Goal: Task Accomplishment & Management: Complete application form

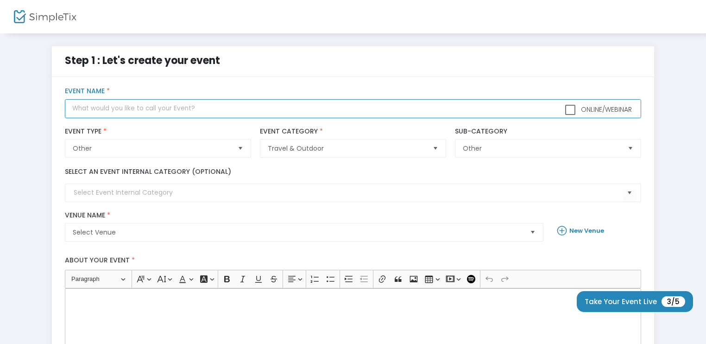
click at [214, 111] on input "text" at bounding box center [353, 108] width 576 height 19
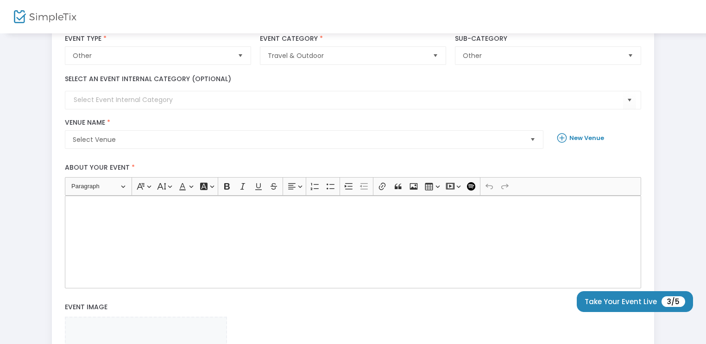
scroll to position [100, 0]
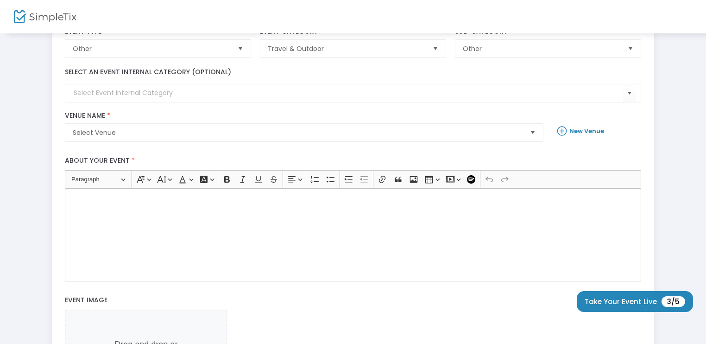
type input "Ice Skating - Multi GA test"
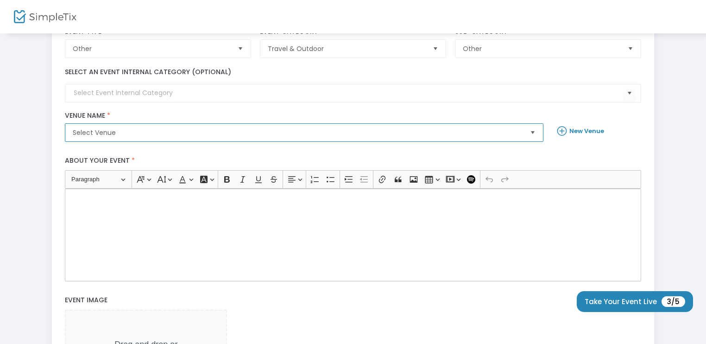
click at [229, 131] on span "Select Venue" at bounding box center [298, 132] width 450 height 9
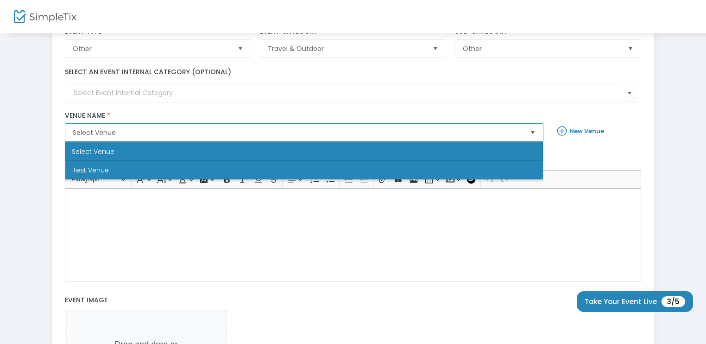
click at [202, 165] on li "Test Venue" at bounding box center [303, 170] width 477 height 19
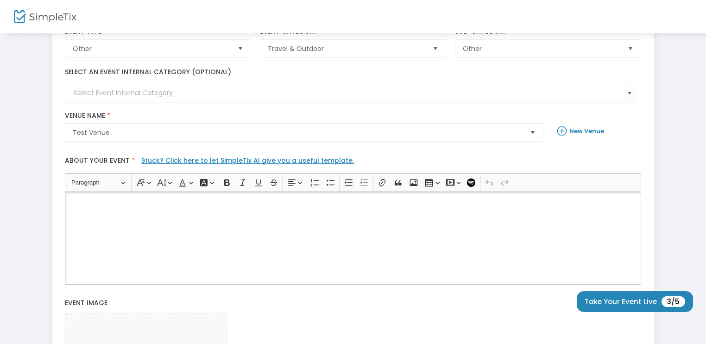
click at [185, 215] on div "Rich Text Editor, main" at bounding box center [353, 238] width 576 height 93
click at [183, 220] on div "I" at bounding box center [353, 238] width 576 height 93
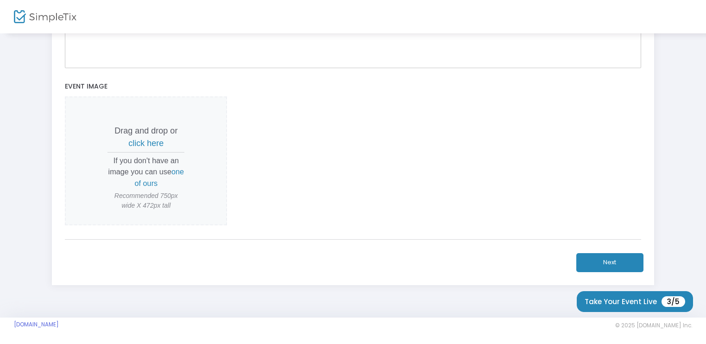
click at [589, 253] on button "Next" at bounding box center [609, 262] width 67 height 19
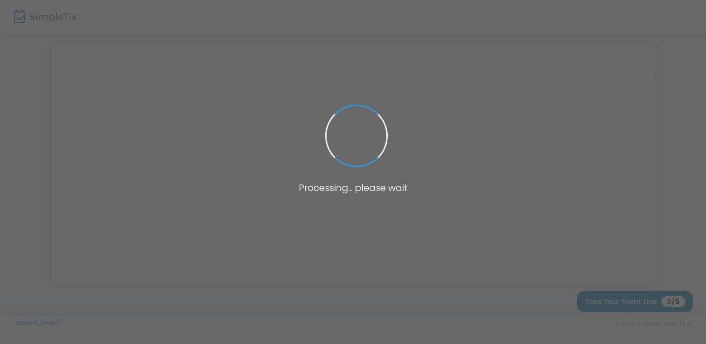
scroll to position [0, 0]
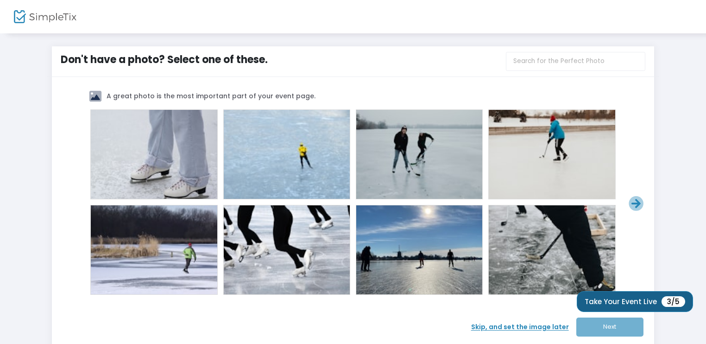
click at [649, 301] on button "Take Your Event Live 3/5" at bounding box center [635, 301] width 116 height 21
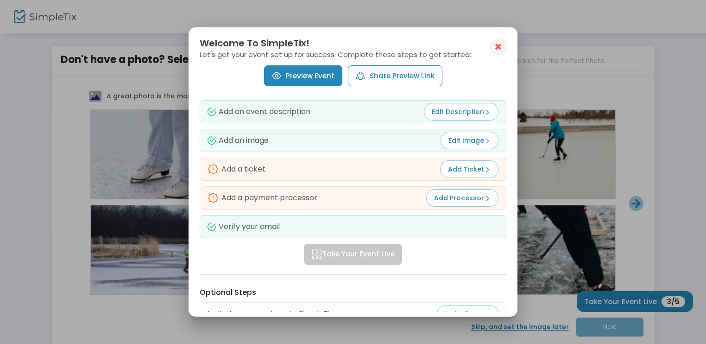
click at [302, 75] on link "Preview Event" at bounding box center [303, 75] width 78 height 21
click at [498, 47] on span "✖" at bounding box center [498, 46] width 8 height 11
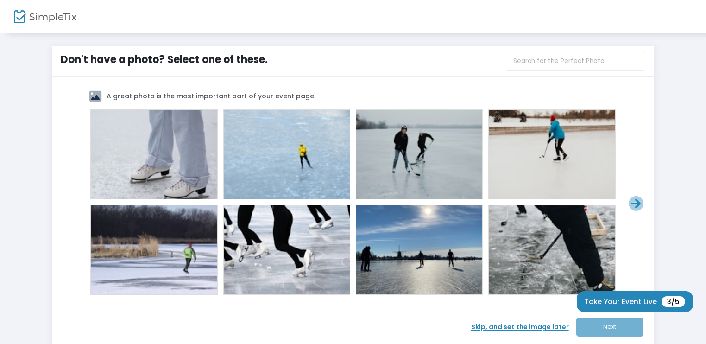
click at [427, 251] on span at bounding box center [419, 249] width 37 height 37
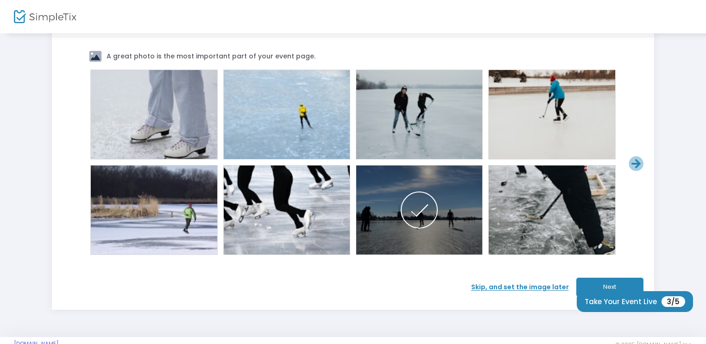
scroll to position [60, 0]
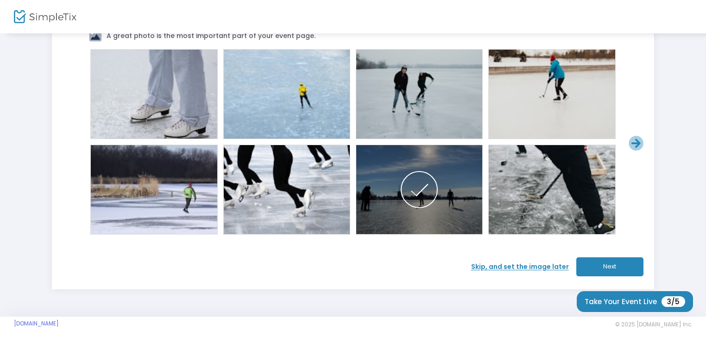
click at [589, 267] on button "Next" at bounding box center [609, 266] width 67 height 19
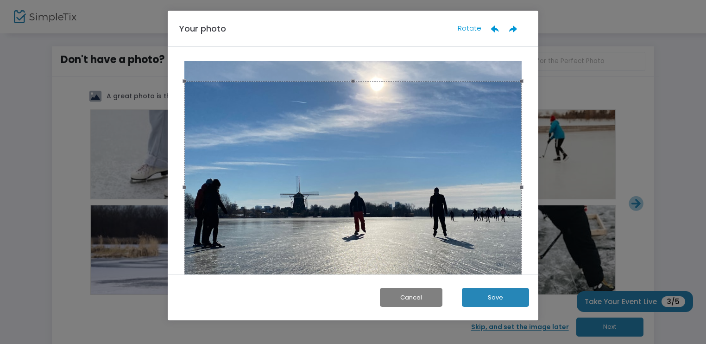
scroll to position [0, 0]
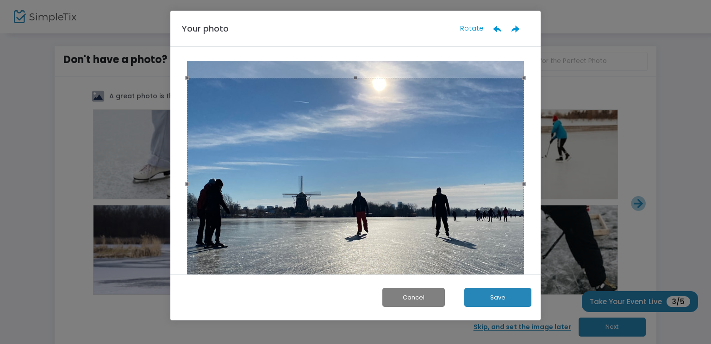
click at [447, 201] on div at bounding box center [355, 184] width 337 height 212
click at [476, 294] on button "Save" at bounding box center [497, 297] width 67 height 19
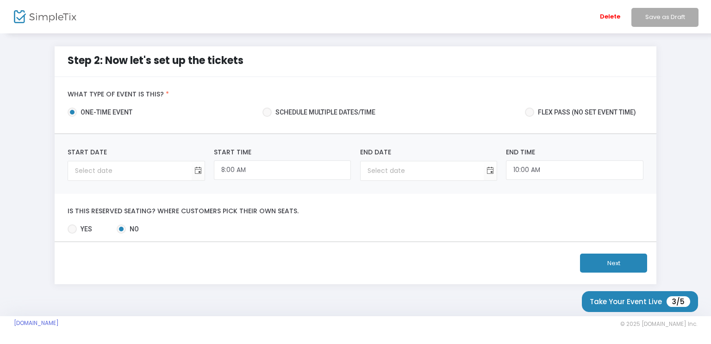
click at [272, 111] on span at bounding box center [267, 111] width 9 height 9
click at [267, 117] on input "Schedule multiple dates/time" at bounding box center [267, 117] width 0 height 0
radio input "true"
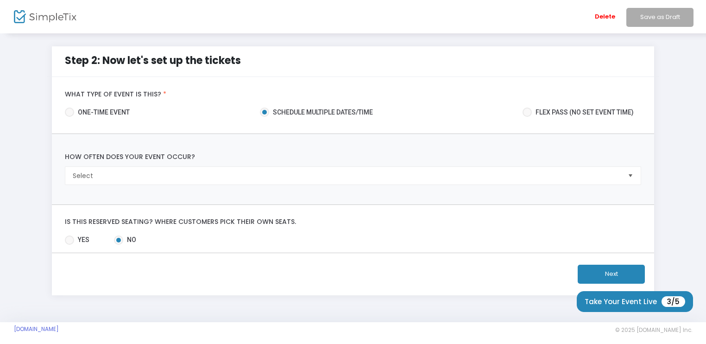
click at [113, 110] on span "one-time event" at bounding box center [102, 112] width 56 height 10
click at [69, 117] on input "one-time event" at bounding box center [69, 117] width 0 height 0
radio input "true"
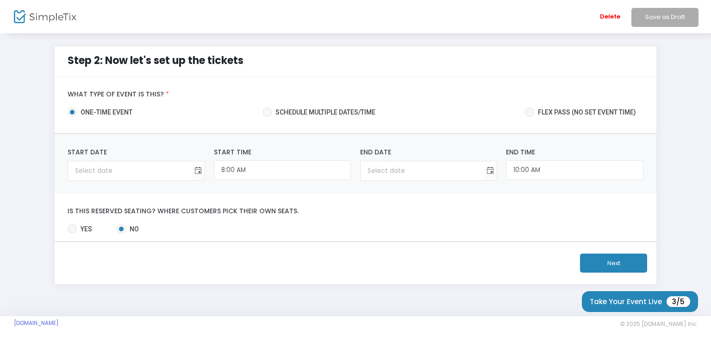
click at [267, 110] on span at bounding box center [267, 111] width 9 height 9
click at [267, 117] on input "Schedule multiple dates/time" at bounding box center [267, 117] width 0 height 0
radio input "true"
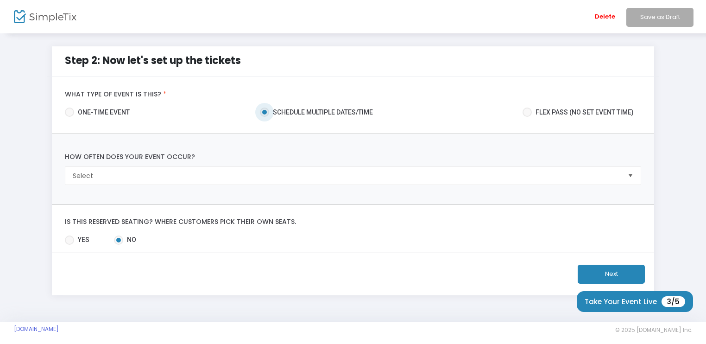
scroll to position [6, 0]
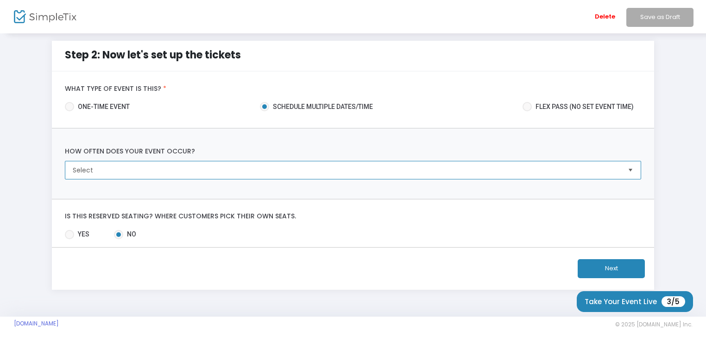
click at [207, 168] on span "Select" at bounding box center [346, 169] width 547 height 9
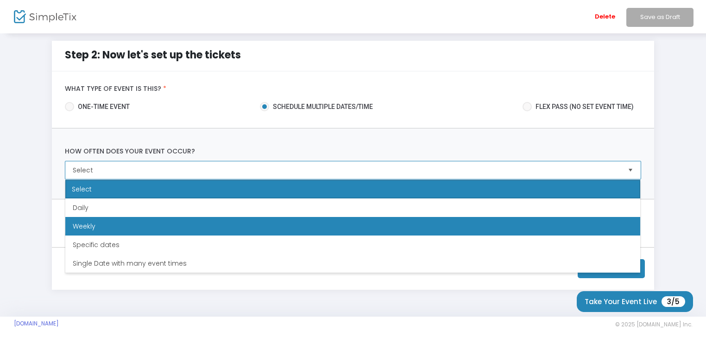
click at [191, 221] on li "Weekly" at bounding box center [352, 226] width 575 height 19
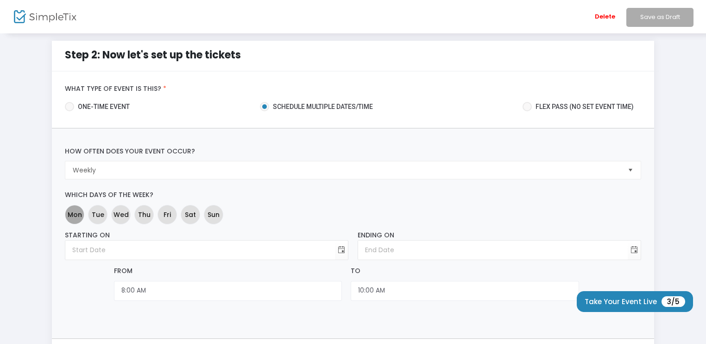
click at [76, 215] on span "Mon" at bounding box center [75, 214] width 14 height 10
click at [94, 215] on span "Tue" at bounding box center [98, 214] width 13 height 10
click at [123, 216] on span "Wed" at bounding box center [120, 214] width 15 height 10
click at [96, 217] on span "Tue" at bounding box center [98, 214] width 13 height 10
click at [141, 216] on span "Thu" at bounding box center [144, 214] width 13 height 10
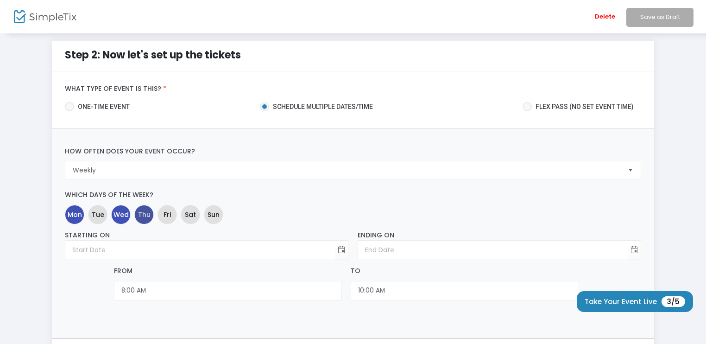
click at [141, 216] on span "Thu" at bounding box center [144, 214] width 13 height 10
click at [164, 217] on span "Fri" at bounding box center [166, 214] width 7 height 10
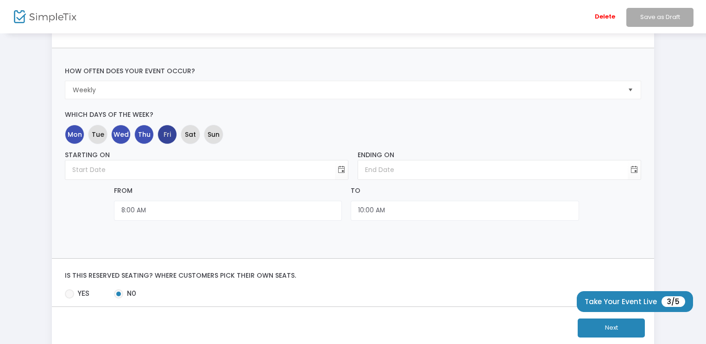
scroll to position [87, 0]
click at [342, 170] on span "Toggle calendar" at bounding box center [341, 168] width 15 height 15
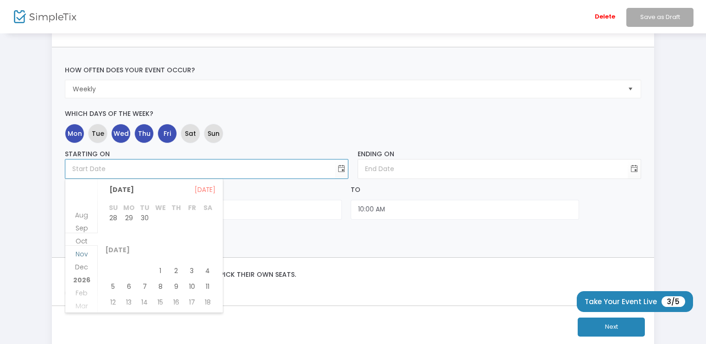
scroll to position [26, 0]
click at [82, 267] on span "Dec" at bounding box center [81, 264] width 13 height 9
click at [125, 222] on span "1" at bounding box center [129, 222] width 16 height 16
type input "[DATE]"
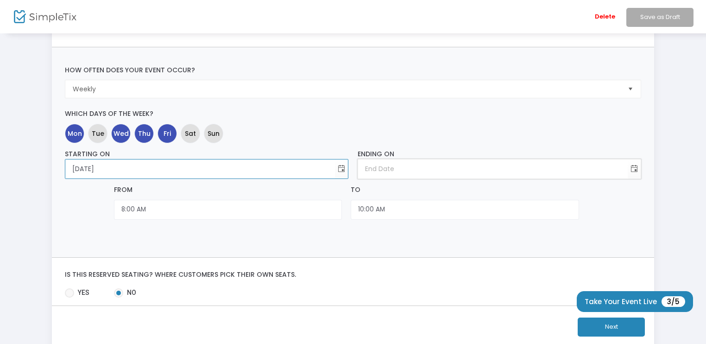
type input "month/day/year"
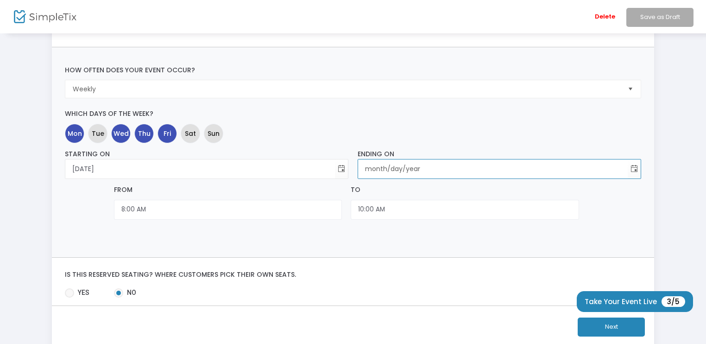
click at [419, 169] on input "month/day/year" at bounding box center [493, 168] width 270 height 19
click at [634, 170] on span "Toggle calendar" at bounding box center [633, 168] width 15 height 15
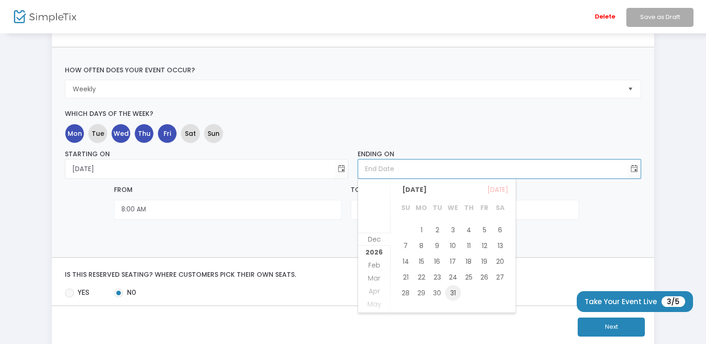
click at [451, 293] on span "31" at bounding box center [453, 293] width 16 height 16
type input "[DATE]"
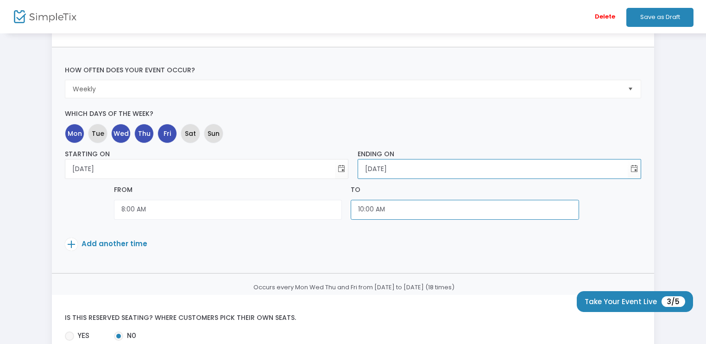
scroll to position [385, 0]
click at [373, 211] on input "10:00 AM" at bounding box center [465, 210] width 228 height 20
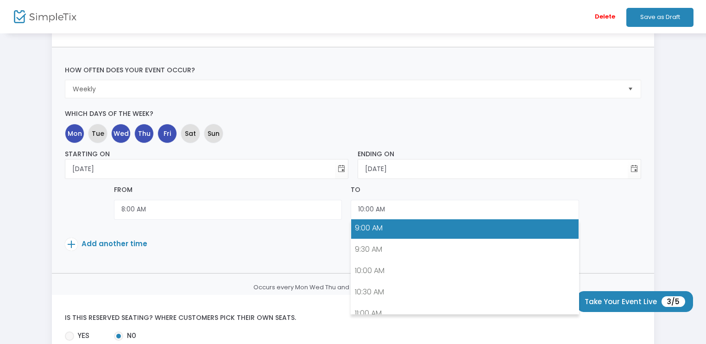
click at [373, 229] on link "9:00 AM" at bounding box center [464, 227] width 227 height 21
type input "9:00 AM"
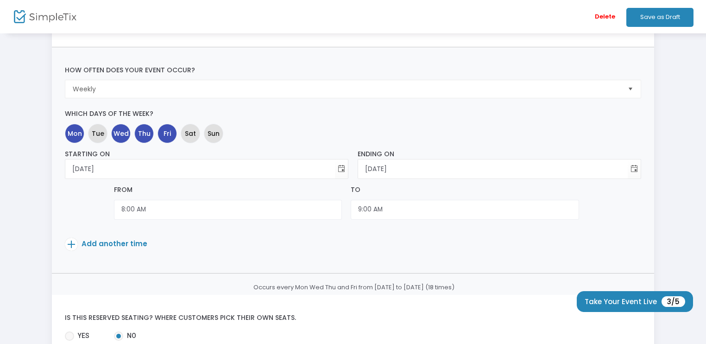
click at [102, 246] on span "Add another time" at bounding box center [115, 243] width 66 height 10
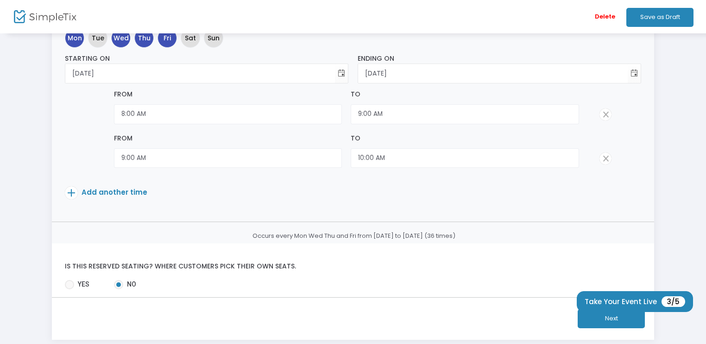
scroll to position [183, 0]
click at [95, 187] on span "Add another time" at bounding box center [115, 191] width 66 height 10
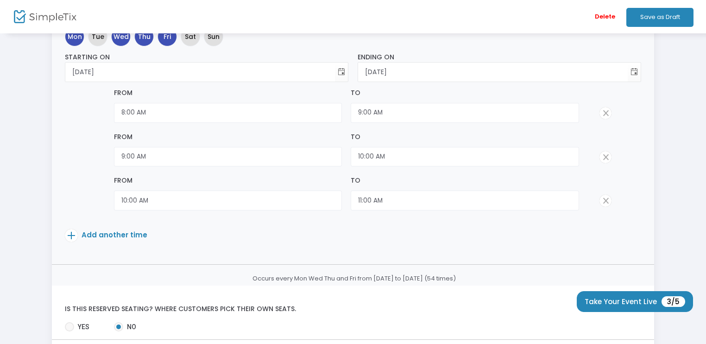
click at [106, 232] on span "Add another time" at bounding box center [115, 235] width 66 height 10
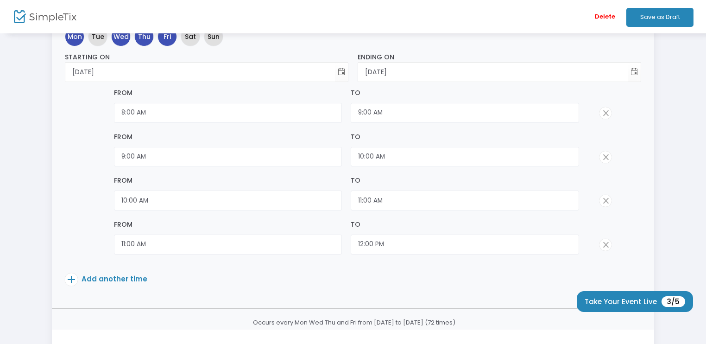
click at [109, 275] on span "Add another time" at bounding box center [115, 279] width 66 height 10
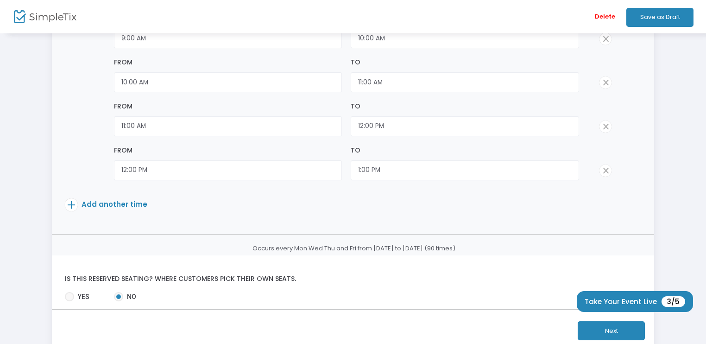
scroll to position [302, 0]
click at [107, 205] on span "Add another time" at bounding box center [115, 204] width 66 height 10
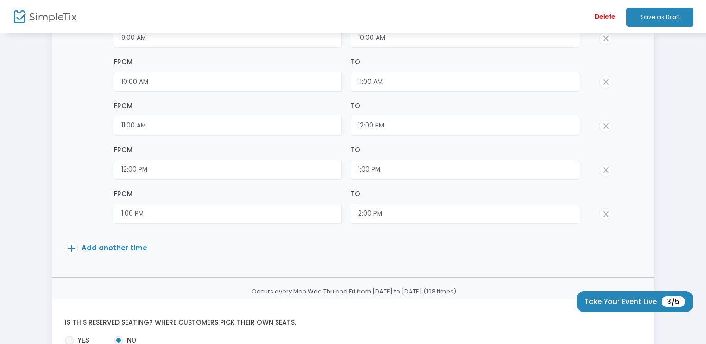
click at [98, 245] on span "Add another time" at bounding box center [115, 248] width 66 height 10
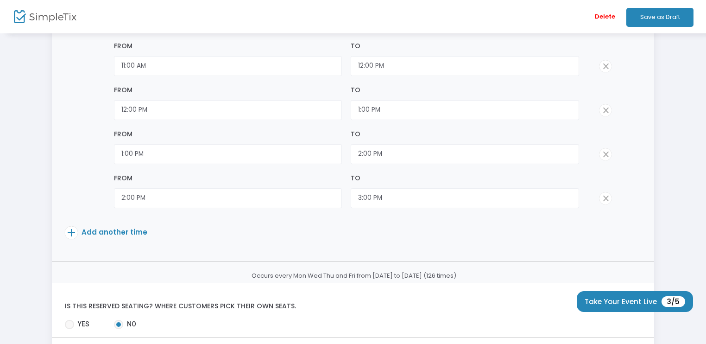
scroll to position [385, 0]
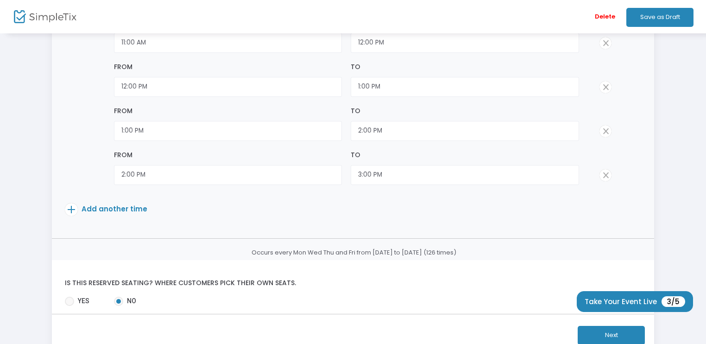
click at [87, 211] on span "Add another time" at bounding box center [115, 209] width 66 height 10
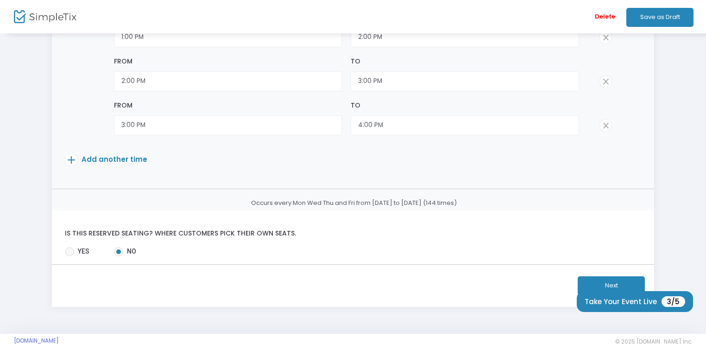
scroll to position [485, 0]
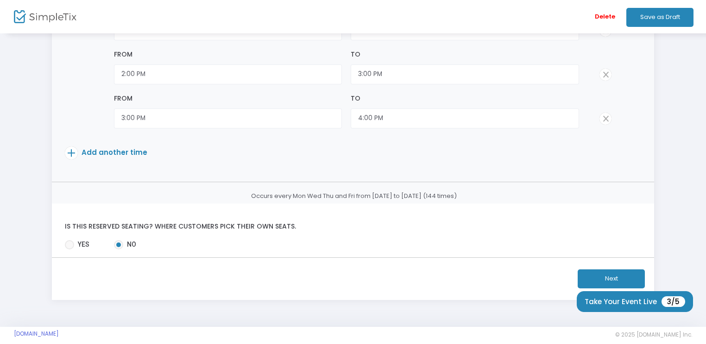
click at [98, 150] on span "Add another time" at bounding box center [115, 152] width 66 height 10
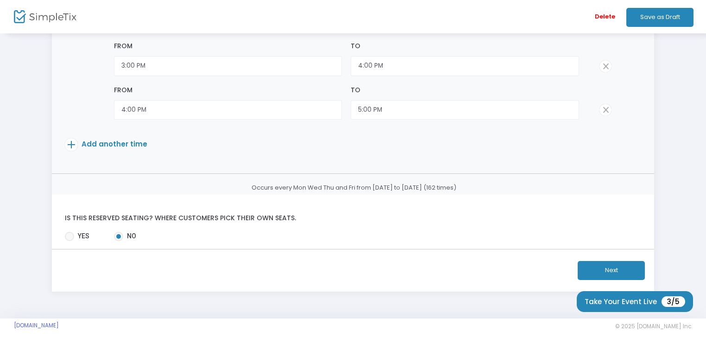
scroll to position [537, 0]
click at [596, 265] on button "Next" at bounding box center [610, 270] width 67 height 19
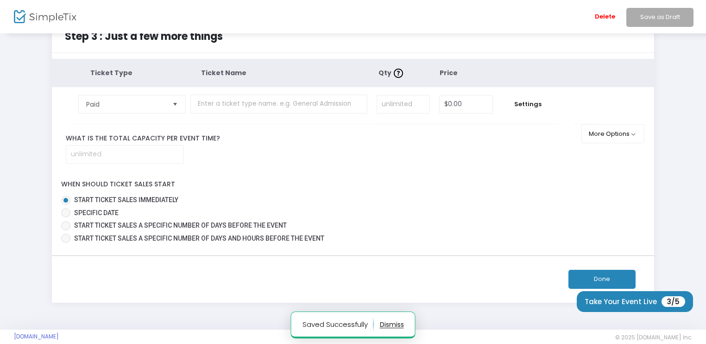
scroll to position [37, 0]
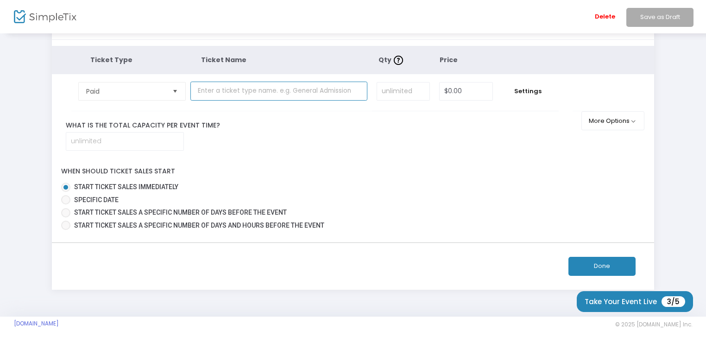
click at [275, 89] on input "text" at bounding box center [278, 91] width 177 height 19
type input "Adults"
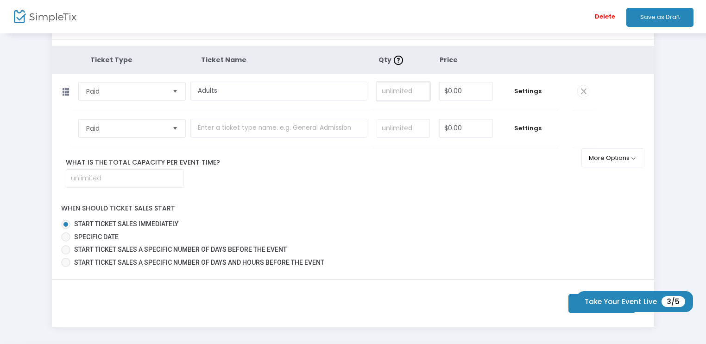
click at [400, 93] on input at bounding box center [403, 91] width 52 height 18
